Goal: Find specific page/section: Find specific page/section

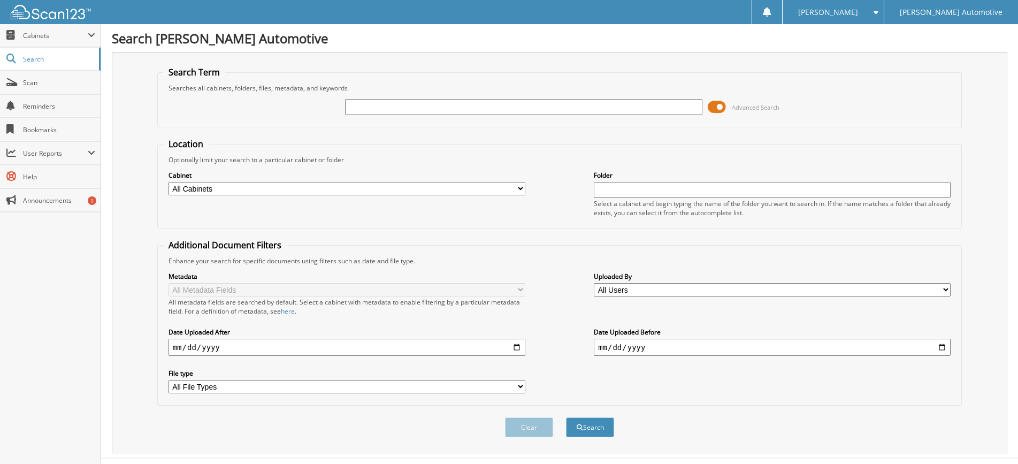
click at [371, 110] on input "text" at bounding box center [523, 107] width 357 height 16
type input "[PERSON_NAME]"
click at [566, 417] on button "Search" at bounding box center [590, 427] width 48 height 20
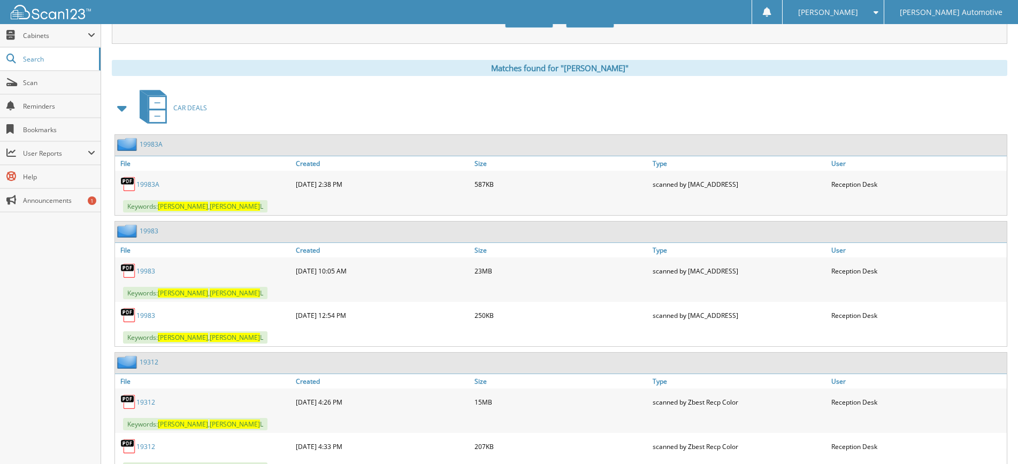
scroll to position [428, 0]
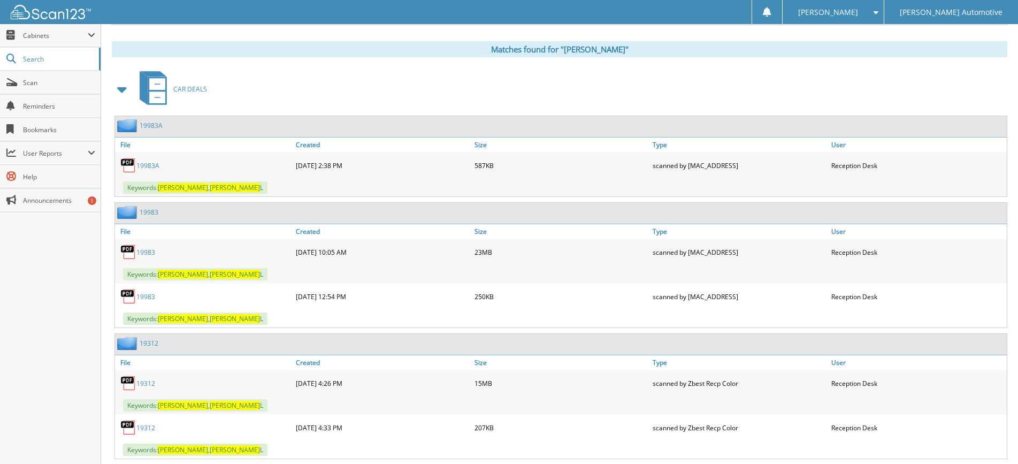
click at [149, 253] on link "19983" at bounding box center [145, 252] width 19 height 9
